Goal: Information Seeking & Learning: Learn about a topic

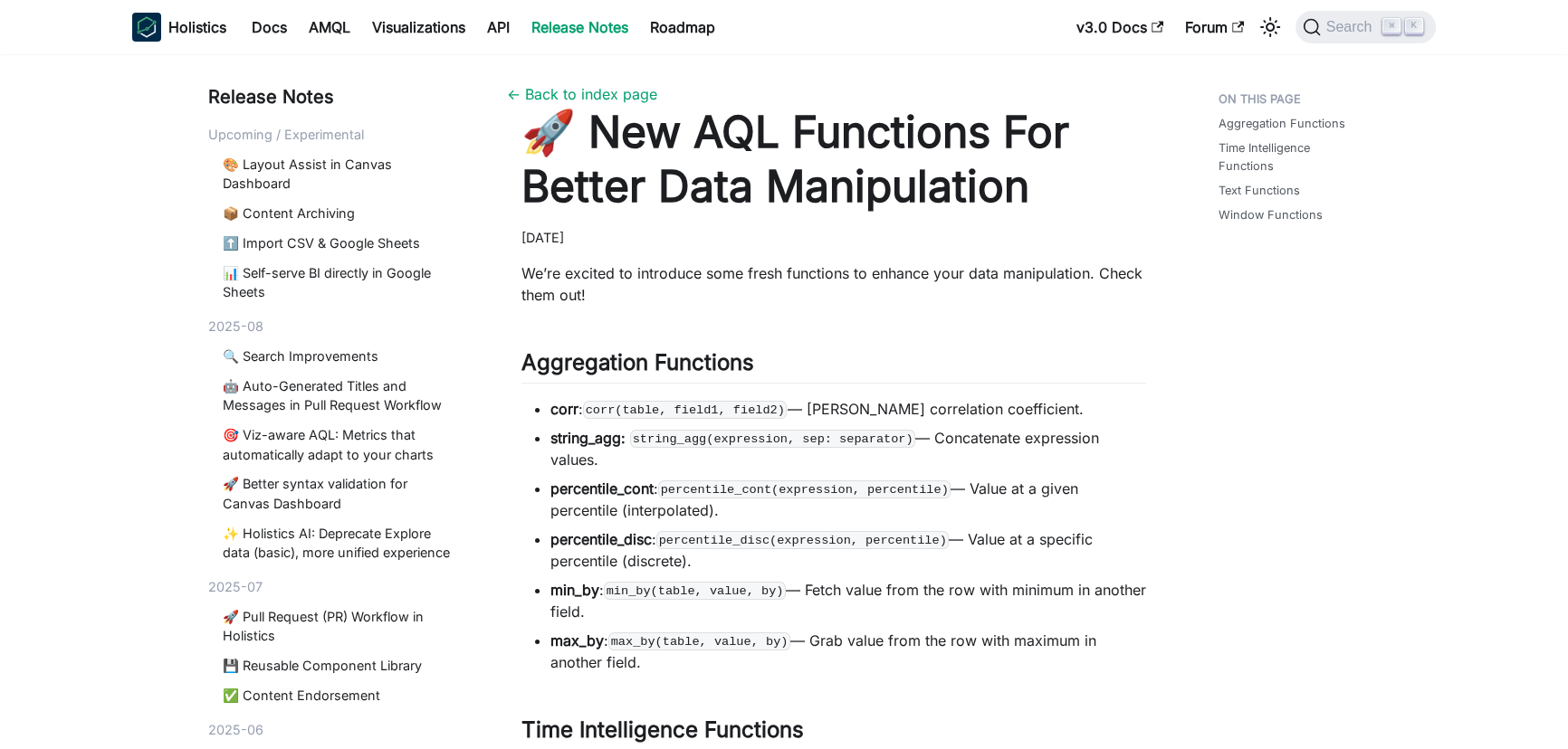
click at [579, 490] on strong "percentile_cont" at bounding box center [602, 489] width 103 height 18
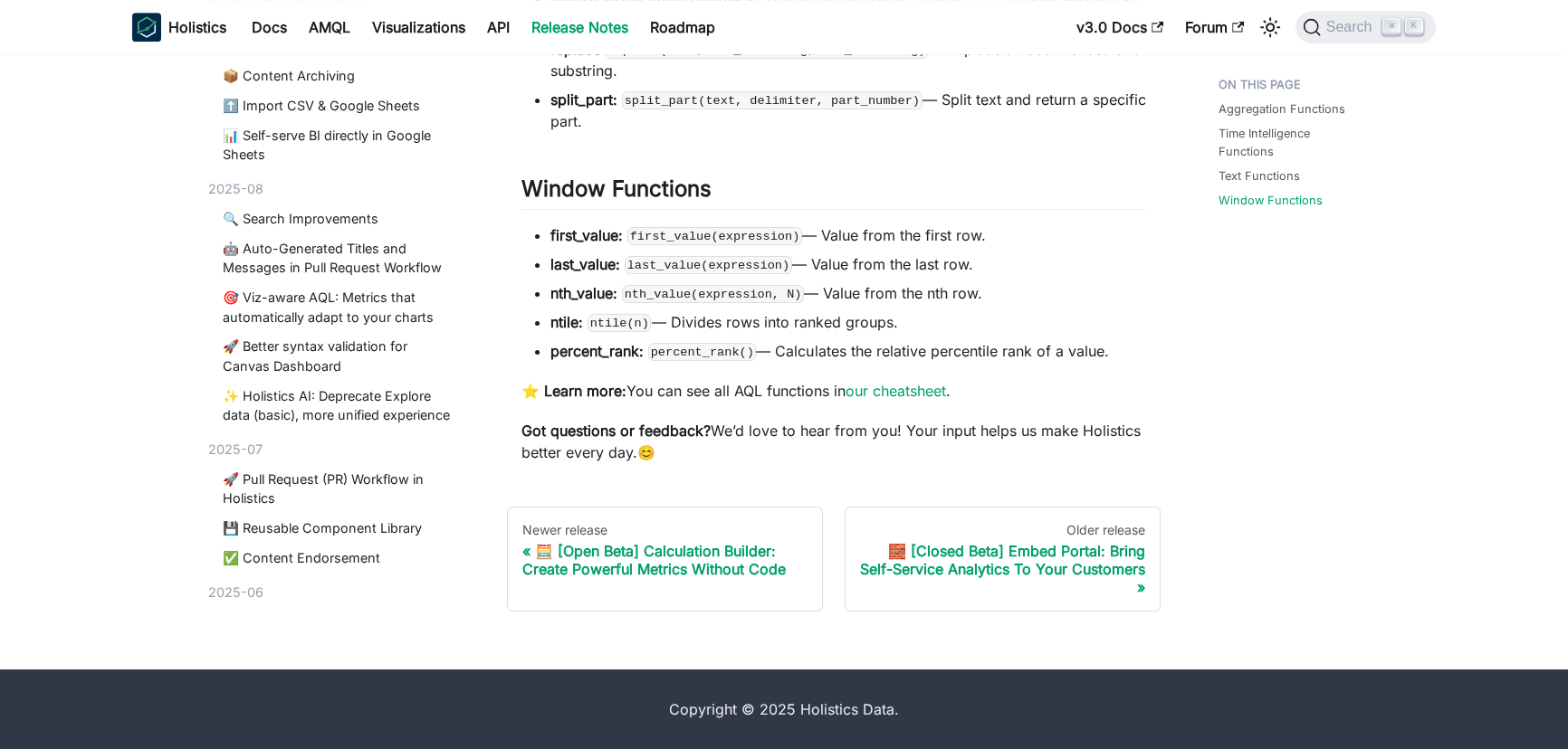
scroll to position [1169, 0]
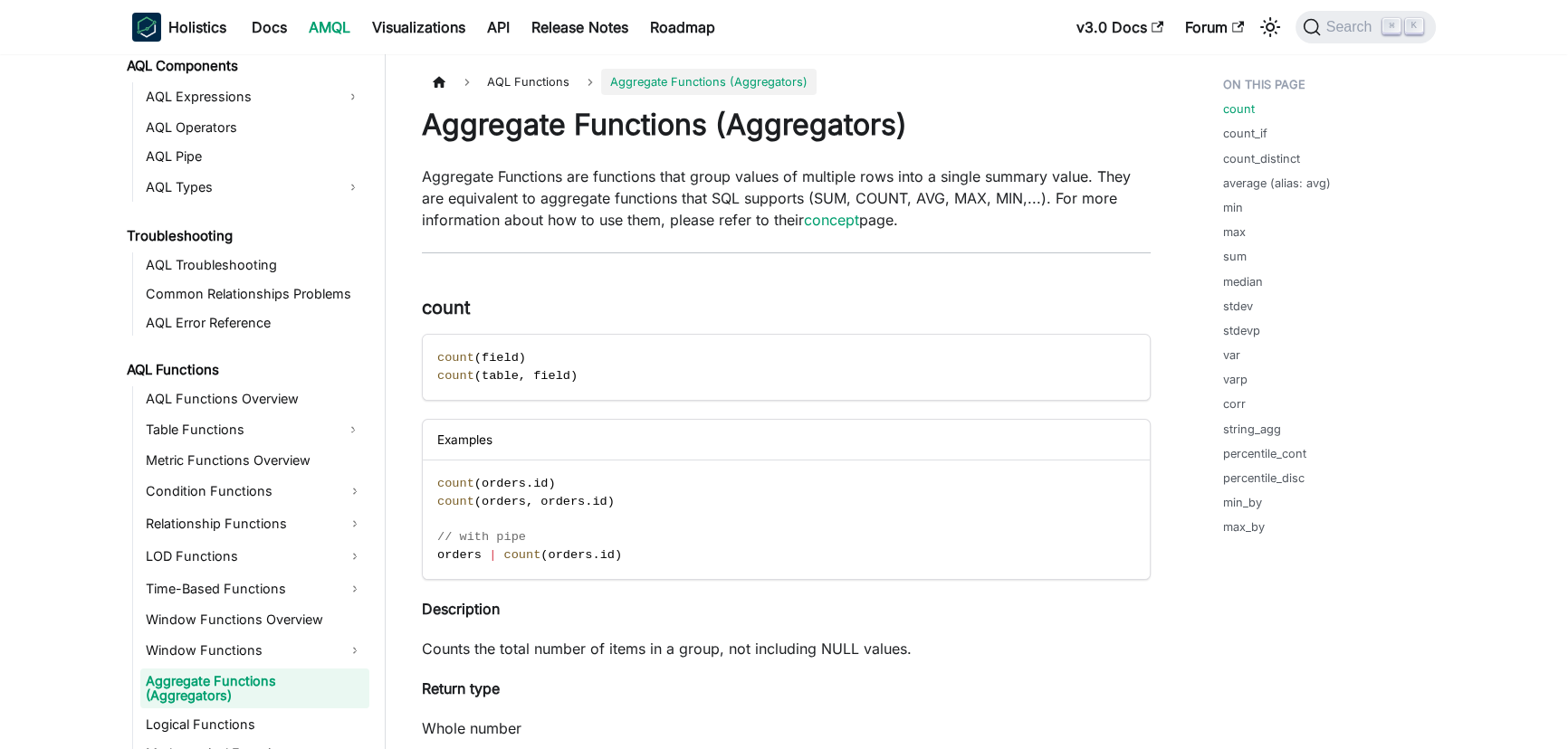
scroll to position [1090, 0]
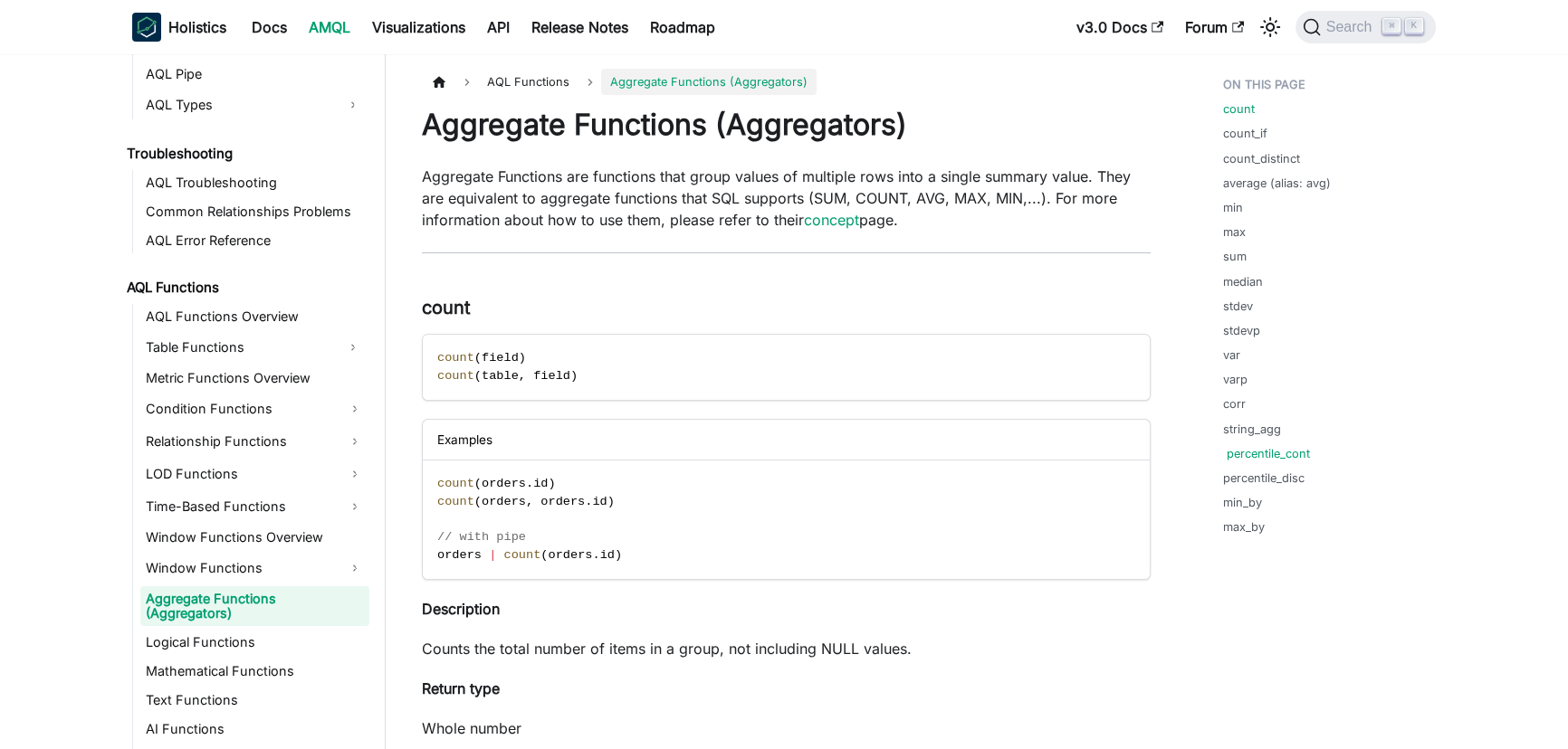
click at [1280, 455] on link "percentile_cont" at bounding box center [1268, 453] width 83 height 17
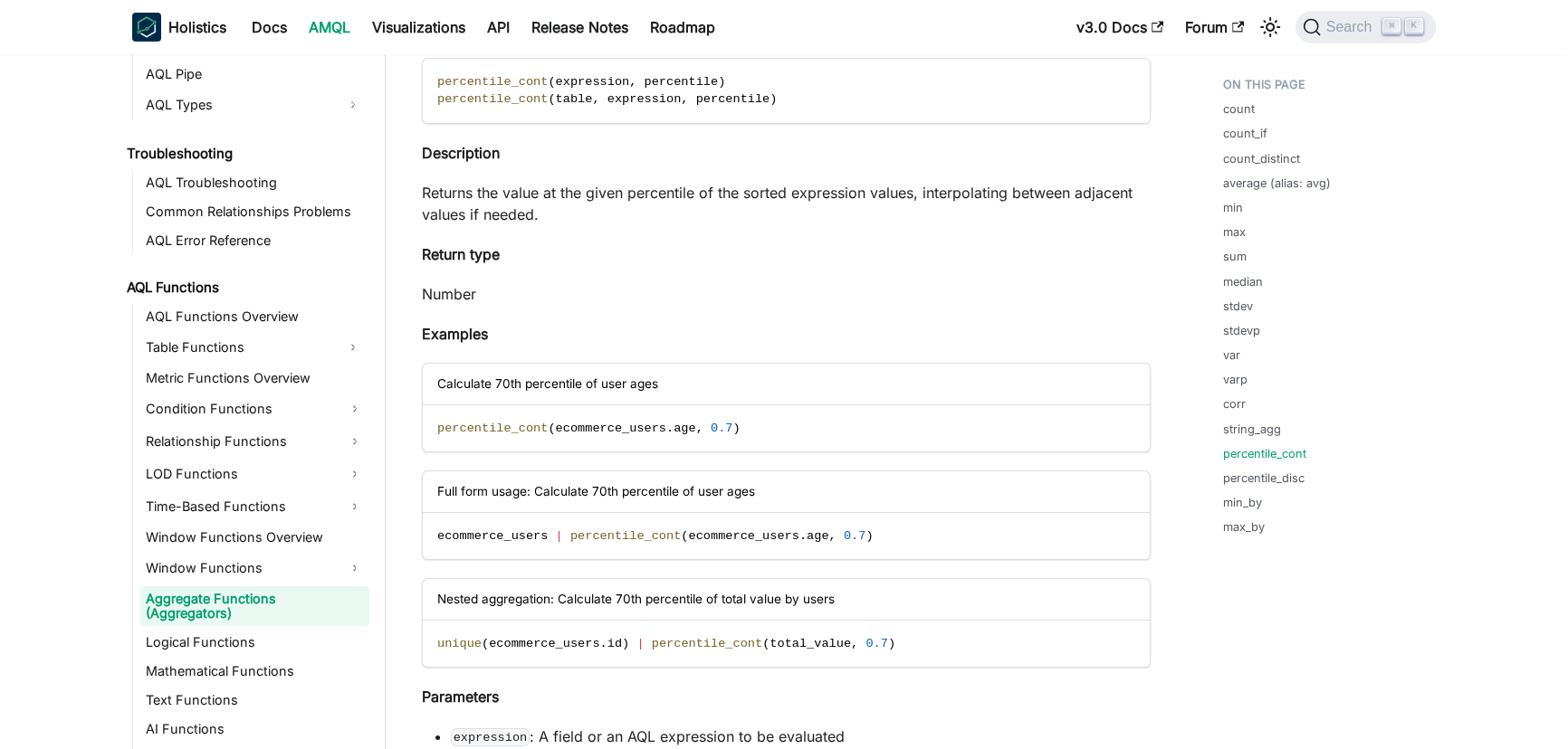
scroll to position [7896, 0]
click at [1261, 482] on link "percentile_disc" at bounding box center [1267, 478] width 82 height 17
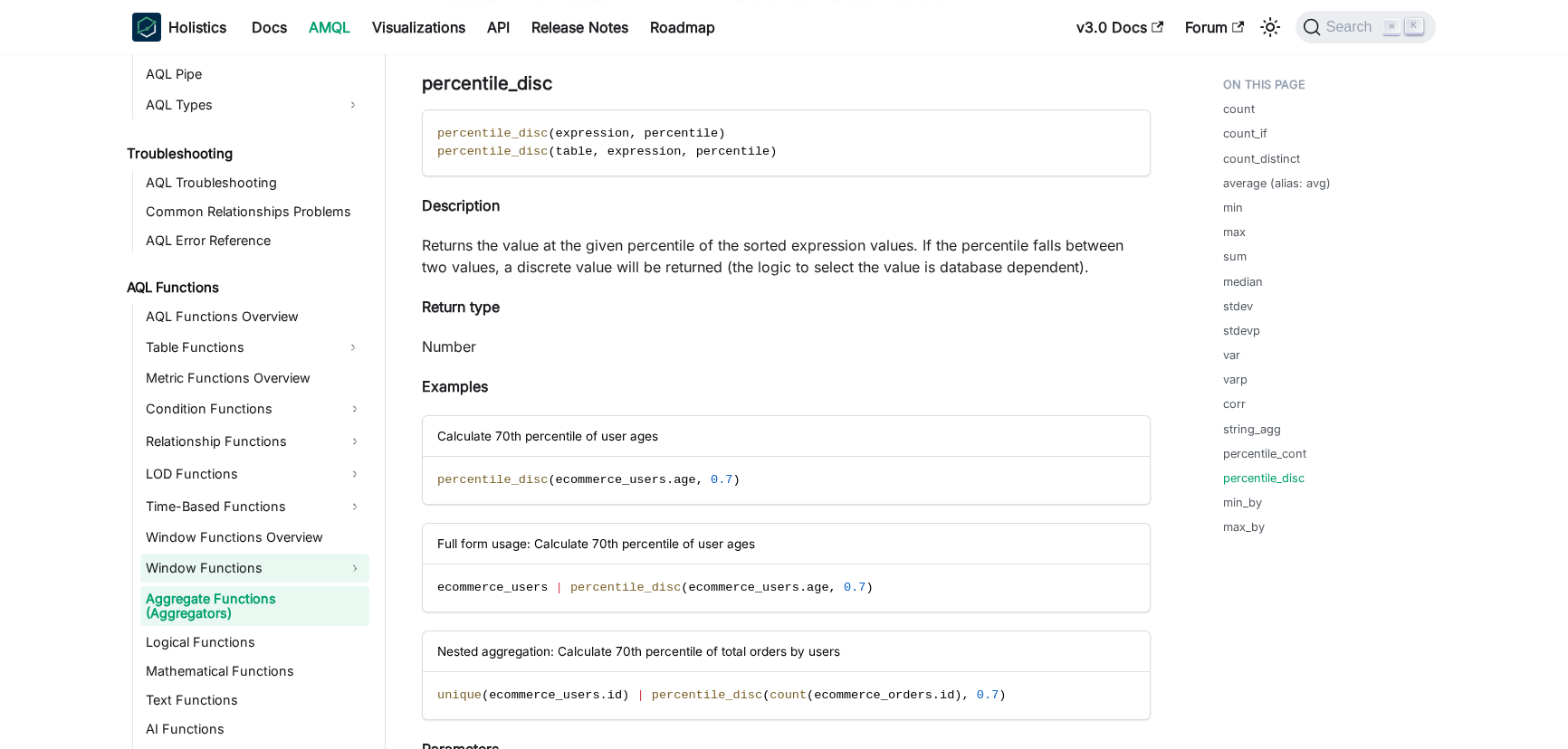
click at [270, 573] on link "Window Functions" at bounding box center [255, 569] width 229 height 29
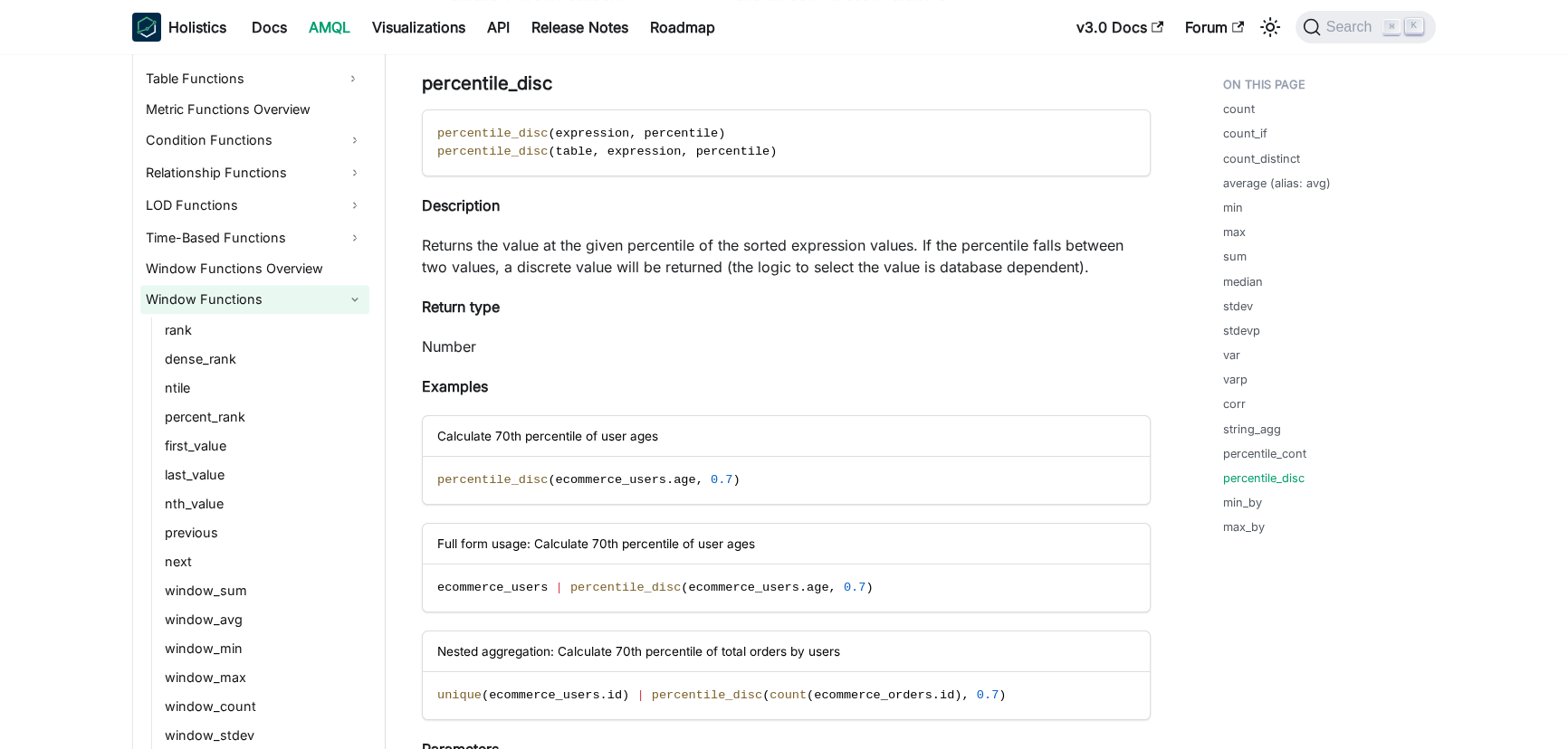
scroll to position [1367, 0]
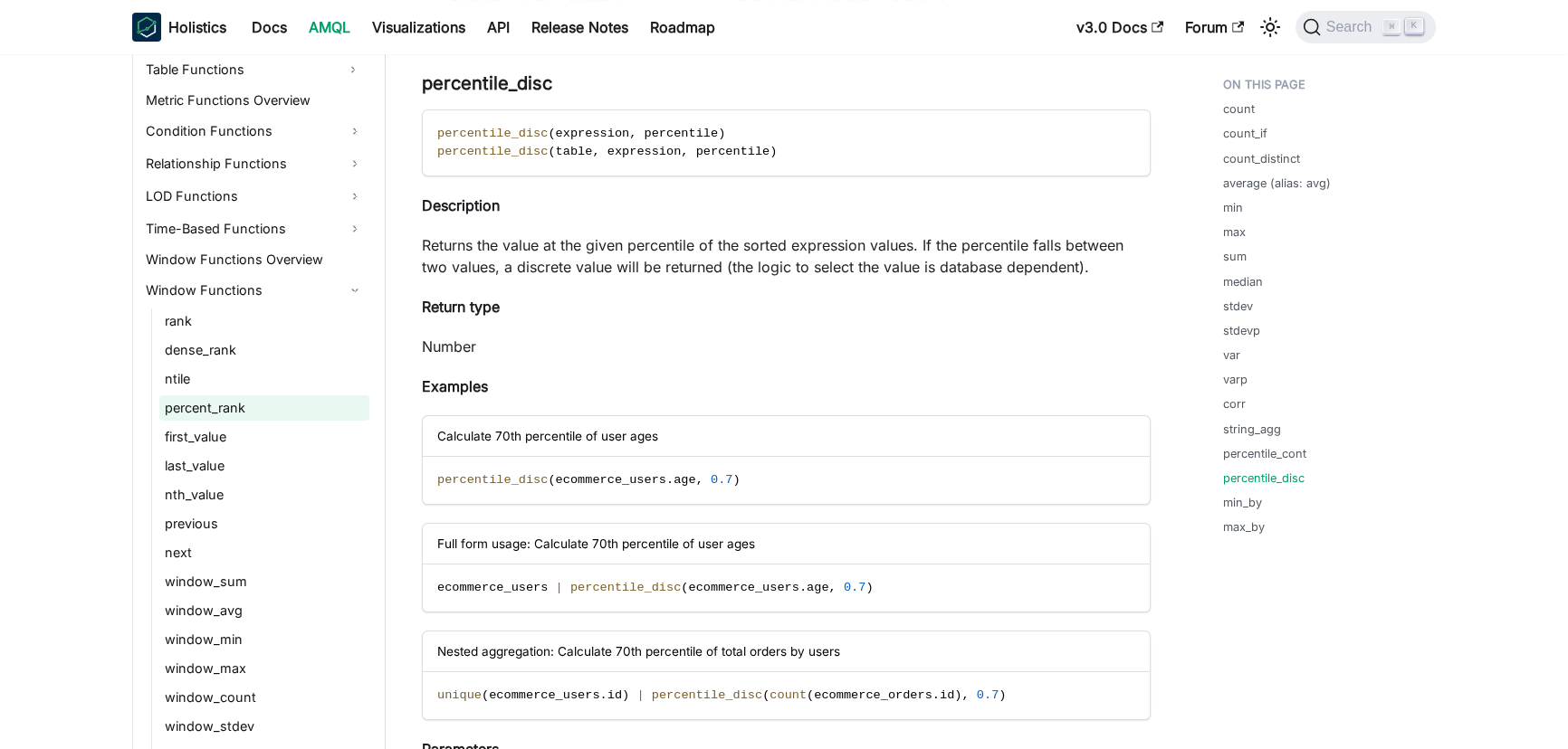
click at [278, 397] on link "percent_rank" at bounding box center [265, 408] width 210 height 25
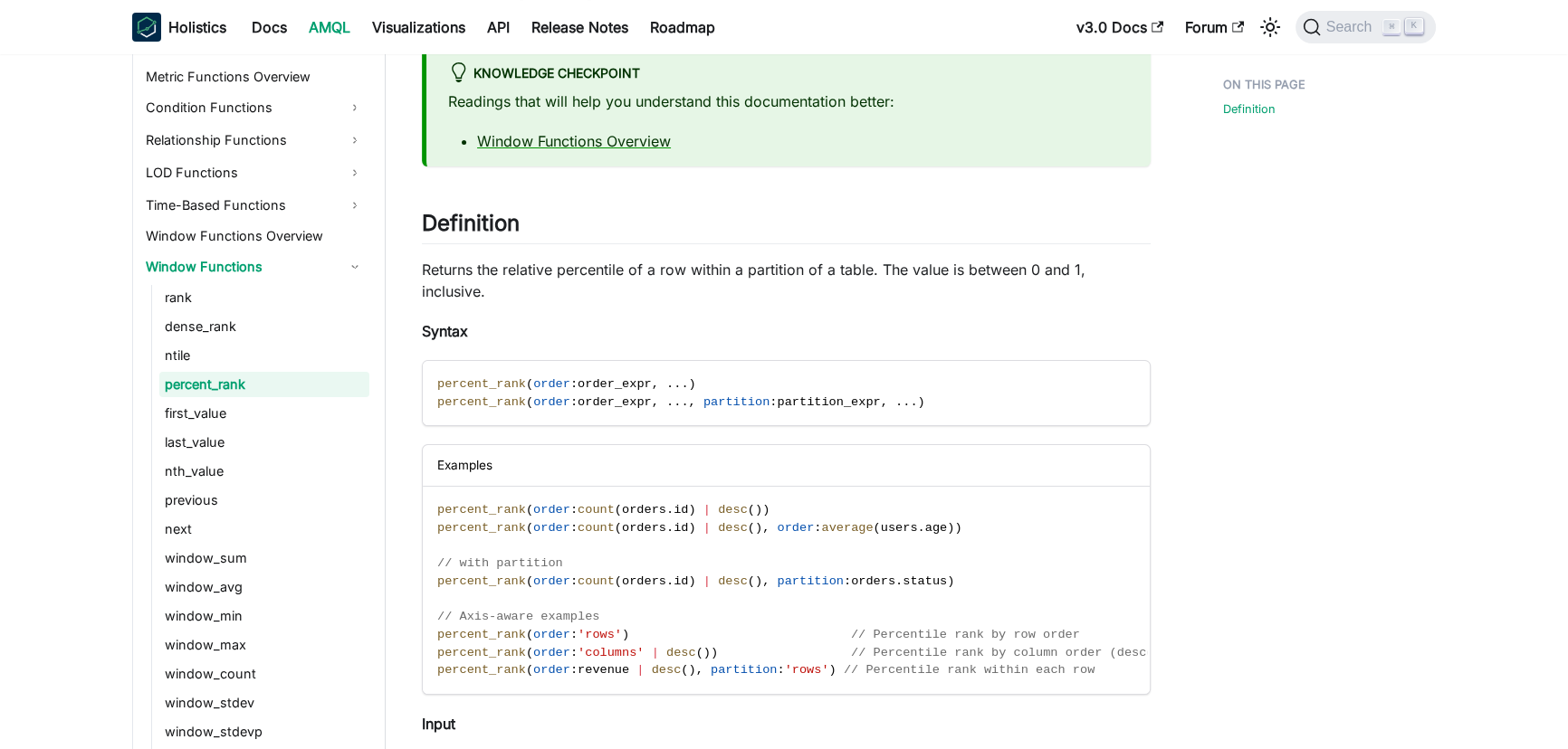
scroll to position [108, 0]
